Goal: Find specific page/section: Find specific page/section

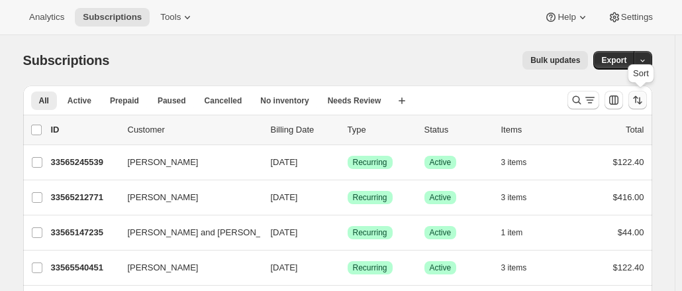
click at [638, 99] on icon "Sort the results" at bounding box center [635, 99] width 5 height 7
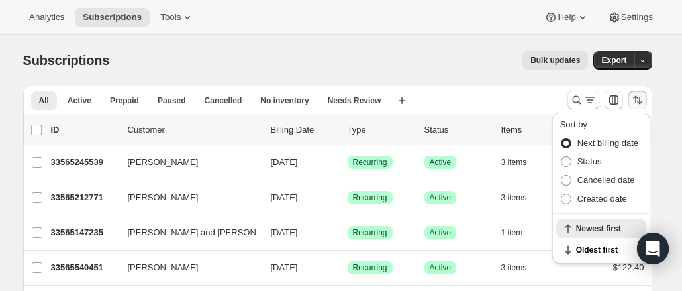
click at [638, 99] on icon "Sort the results" at bounding box center [635, 99] width 5 height 7
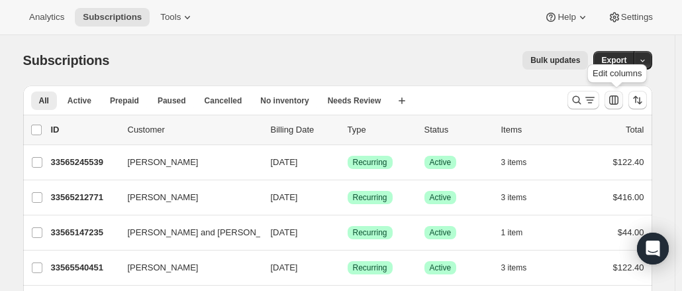
click at [612, 102] on icon "Customize table column order and visibility" at bounding box center [613, 99] width 9 height 9
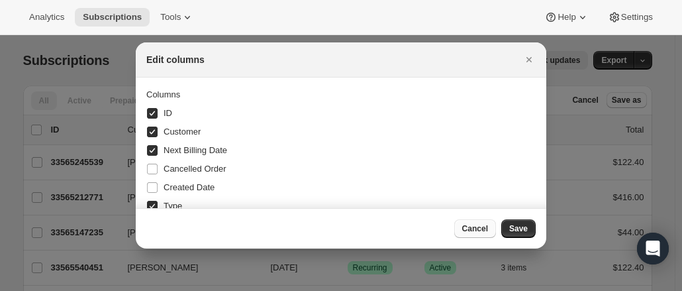
click at [479, 227] on span "Cancel" at bounding box center [475, 228] width 26 height 11
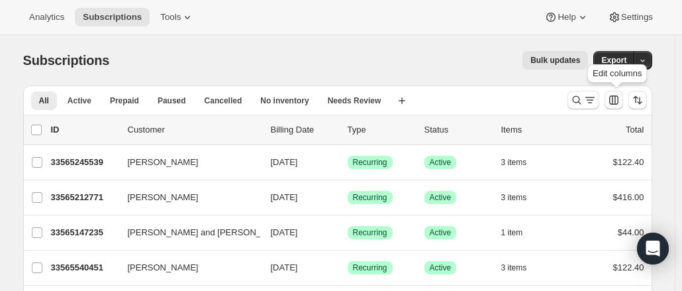
click at [614, 96] on icon "Customize table column order and visibility" at bounding box center [613, 99] width 9 height 9
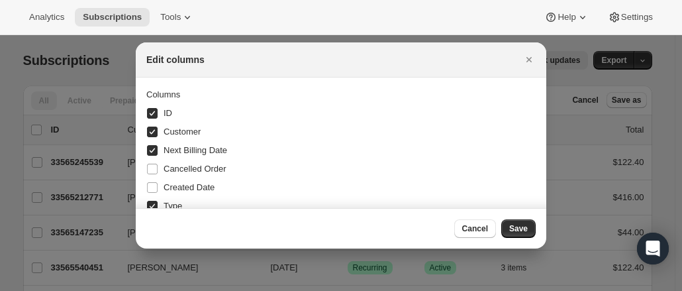
scroll to position [1, 0]
click at [411, 164] on div "Cancelled Order" at bounding box center [340, 168] width 389 height 19
click at [468, 224] on span "Cancel" at bounding box center [475, 228] width 26 height 11
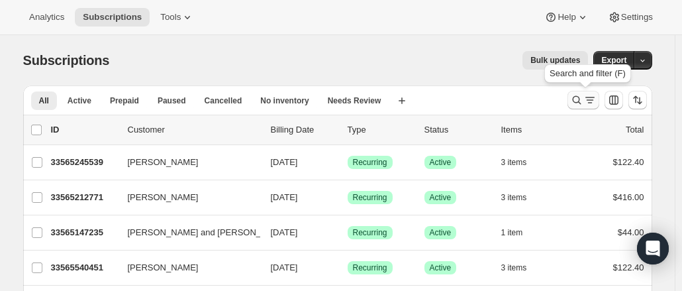
click at [583, 95] on icon "Search and filter results" at bounding box center [576, 99] width 13 height 13
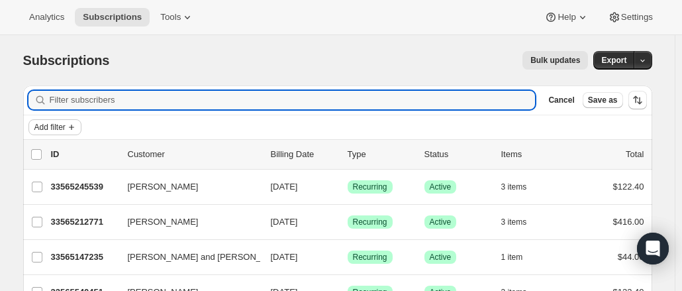
click at [48, 125] on span "Add filter" at bounding box center [49, 127] width 31 height 11
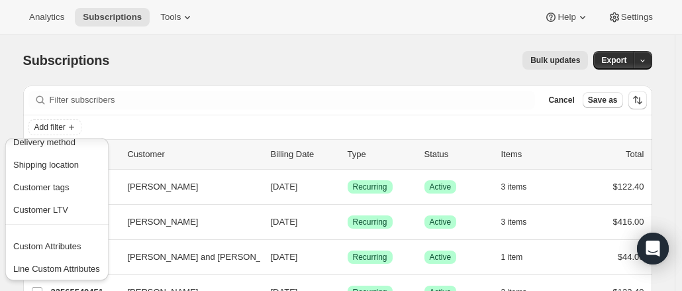
scroll to position [214, 0]
click at [204, 58] on div "Bulk updates" at bounding box center [356, 60] width 463 height 19
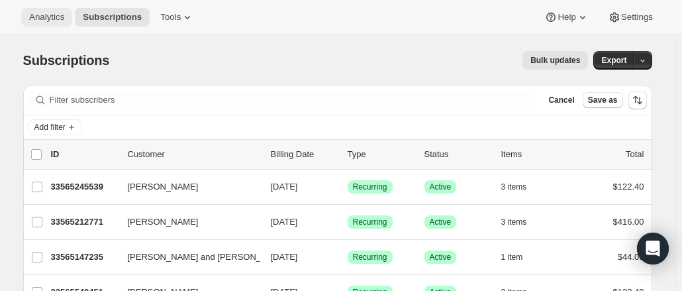
click at [56, 14] on span "Analytics" at bounding box center [46, 17] width 35 height 11
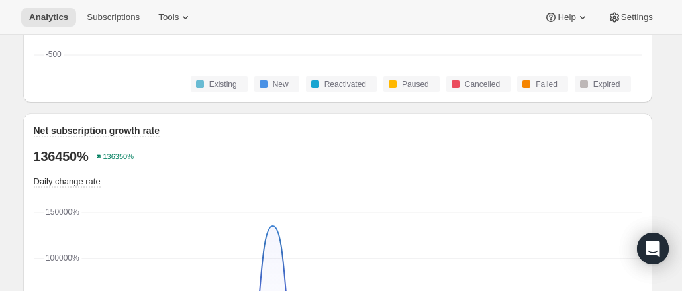
scroll to position [848, 0]
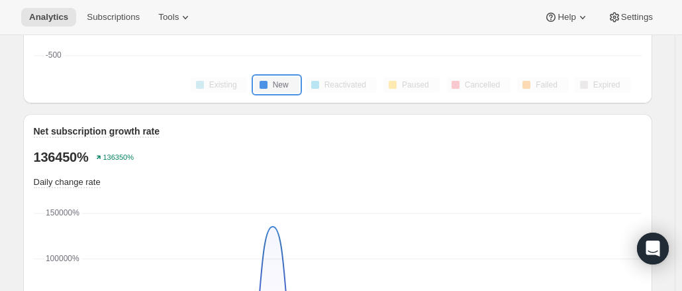
click at [289, 84] on span "New" at bounding box center [281, 84] width 16 height 11
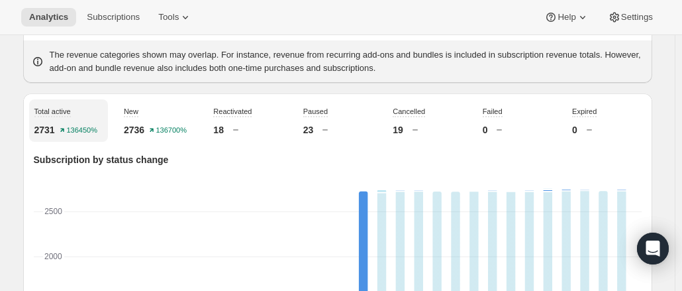
scroll to position [423, 0]
